Goal: Find specific page/section: Find specific page/section

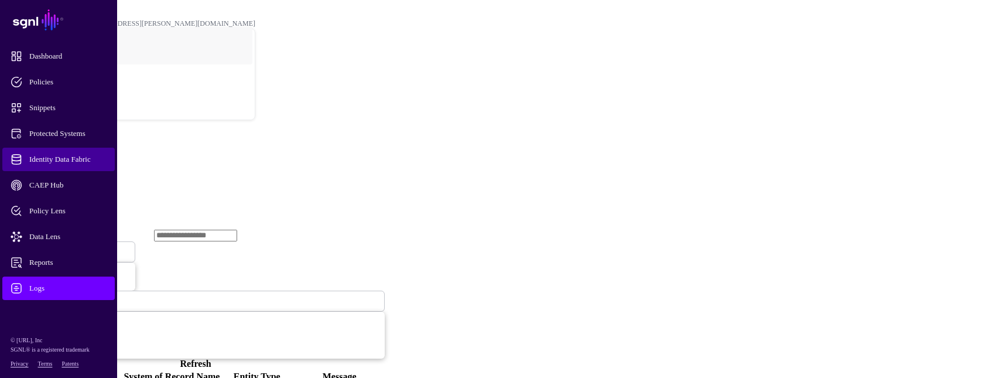
click at [98, 158] on span "Identity Data Fabric" at bounding box center [68, 159] width 115 height 12
